Goal: Entertainment & Leisure: Consume media (video, audio)

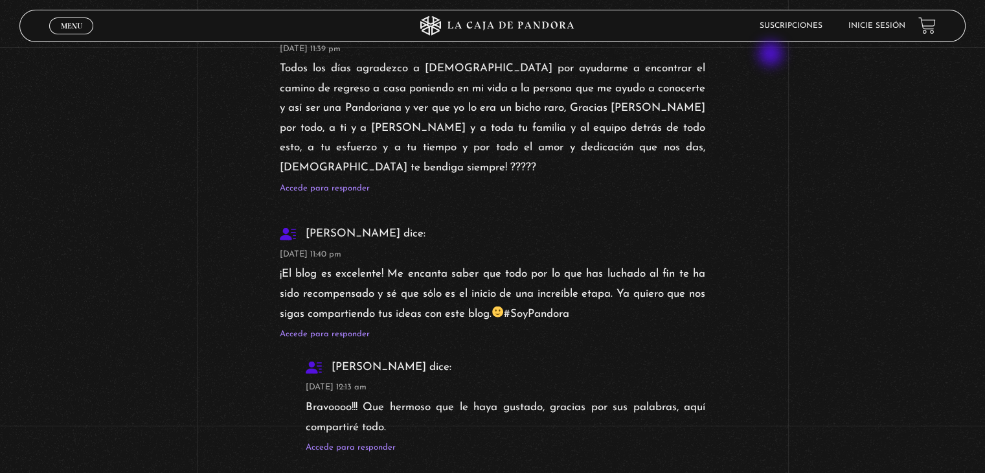
scroll to position [2991, 0]
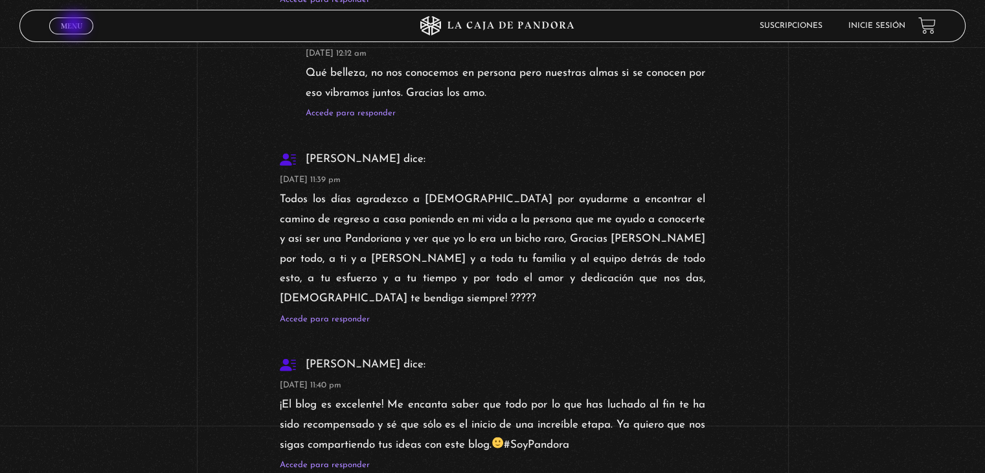
click at [75, 26] on span "Menu" at bounding box center [71, 26] width 21 height 8
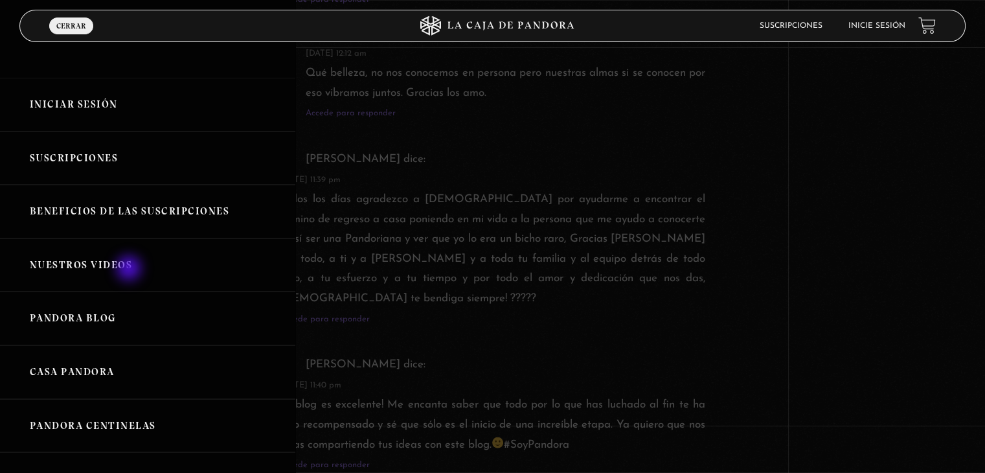
click at [130, 269] on link "Nuestros Videos" at bounding box center [147, 265] width 295 height 54
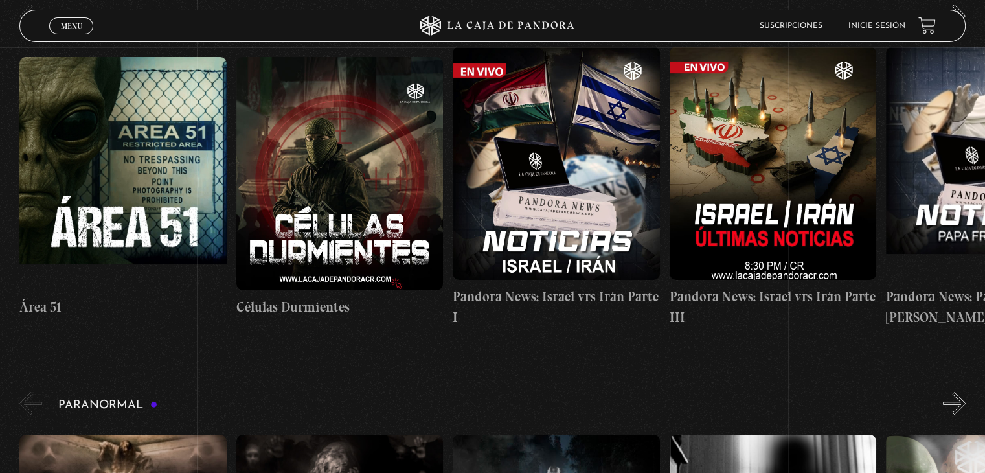
scroll to position [277, 0]
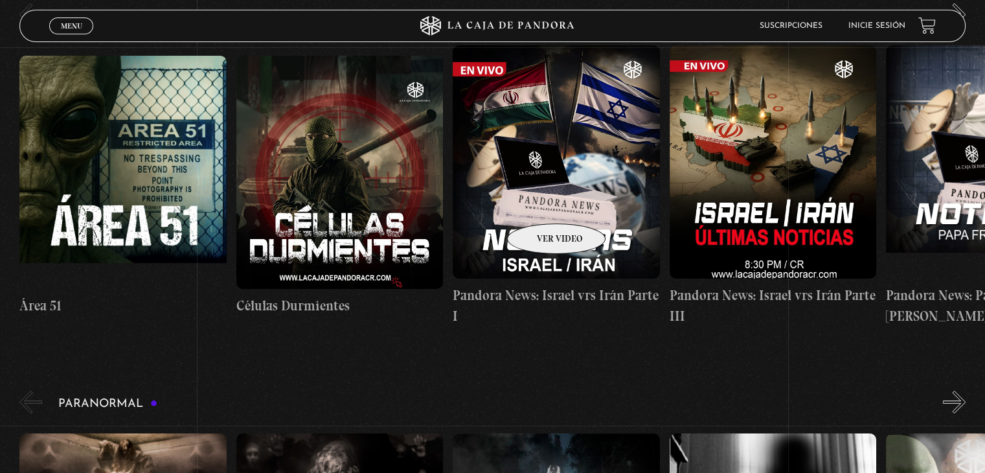
click at [539, 204] on figure at bounding box center [556, 161] width 207 height 233
click at [569, 176] on figure at bounding box center [556, 161] width 207 height 233
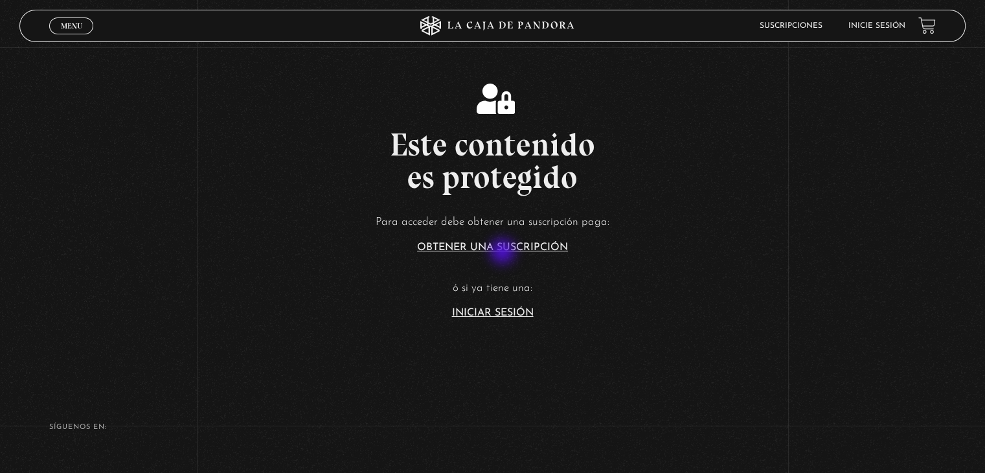
click at [504, 252] on article "Para acceder debe obtener una suscripción paga: Obtener una suscripción ó si ya…" at bounding box center [492, 265] width 985 height 106
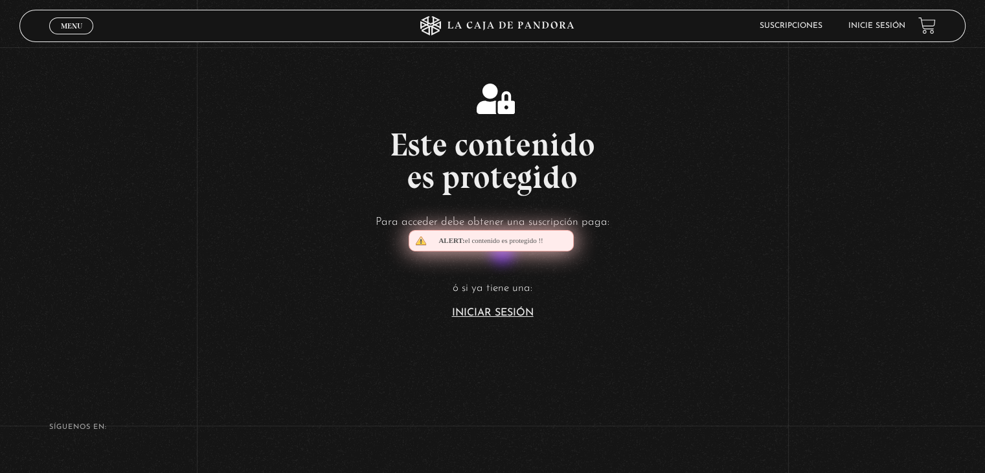
click at [504, 252] on article "Para acceder debe obtener una suscripción paga: Obtener una suscripción ó si ya…" at bounding box center [492, 265] width 985 height 106
click at [502, 240] on div "Alert: el contenido es protegido !!" at bounding box center [491, 240] width 165 height 21
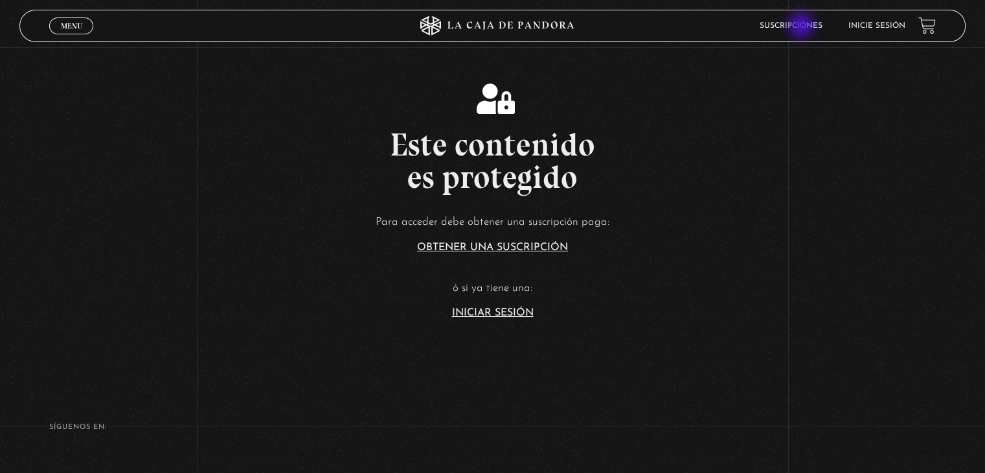
click at [802, 27] on link "Suscripciones" at bounding box center [790, 26] width 63 height 8
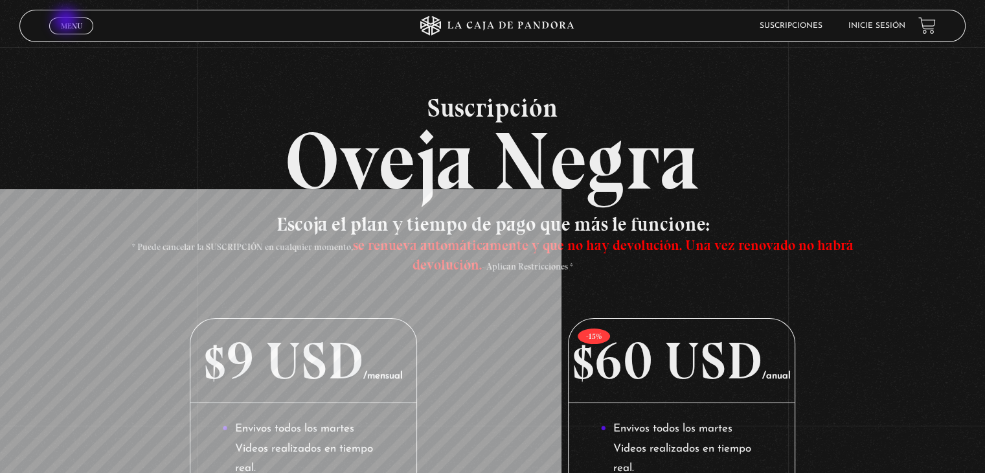
click at [67, 22] on span "Menu" at bounding box center [71, 26] width 21 height 8
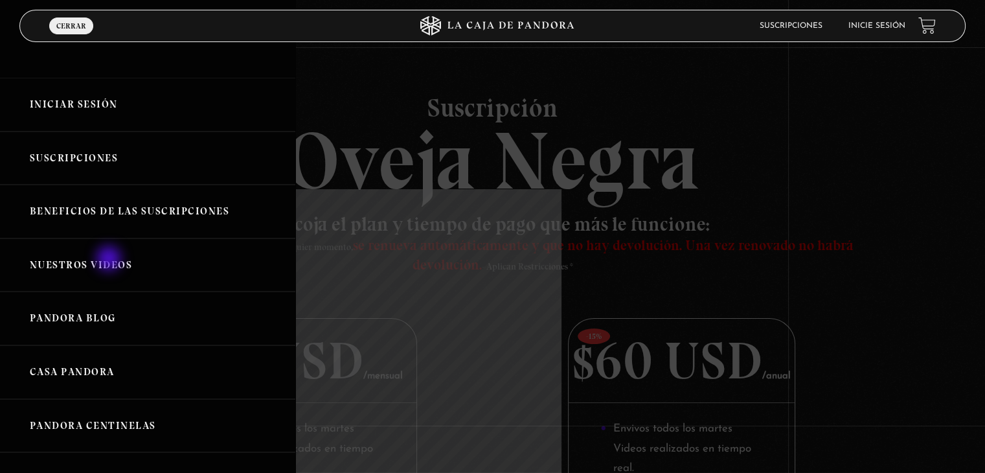
click at [110, 260] on link "Nuestros Videos" at bounding box center [147, 265] width 295 height 54
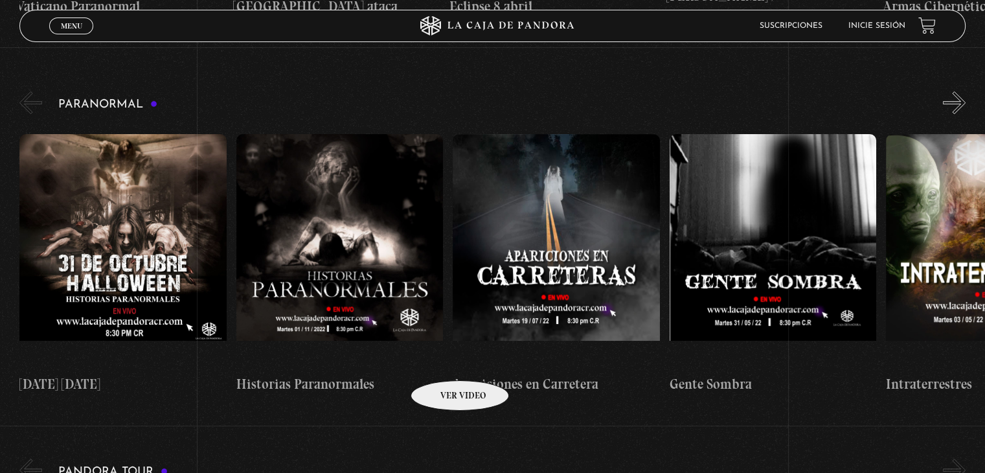
scroll to position [577, 0]
